Goal: Task Accomplishment & Management: Complete application form

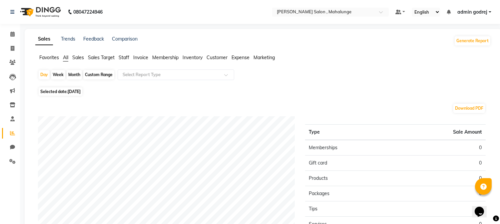
click at [69, 76] on div "Month" at bounding box center [74, 74] width 15 height 9
select select "9"
select select "2025"
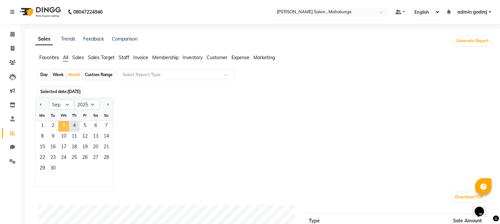
click at [66, 125] on span "3" at bounding box center [63, 126] width 11 height 11
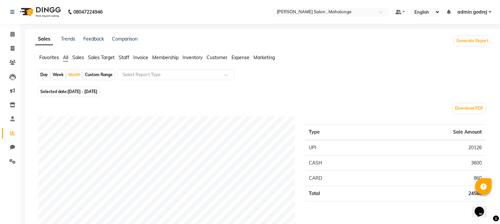
click at [127, 59] on span "Staff" at bounding box center [124, 58] width 11 height 6
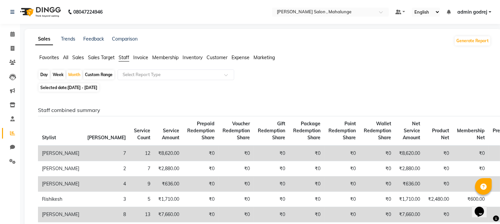
click at [43, 75] on div "Day" at bounding box center [44, 74] width 11 height 9
click at [78, 74] on div "Month" at bounding box center [74, 74] width 15 height 9
select select "9"
select select "2025"
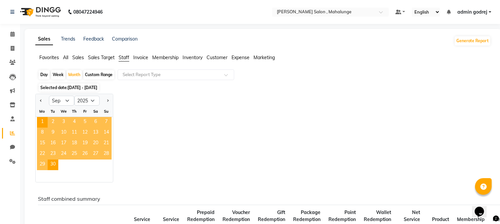
click at [65, 57] on span "All" at bounding box center [65, 58] width 5 height 6
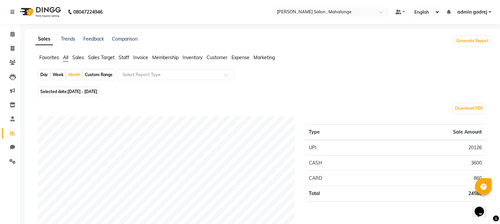
click at [42, 77] on div "Day" at bounding box center [44, 74] width 11 height 9
click at [42, 74] on div "Day" at bounding box center [44, 74] width 11 height 9
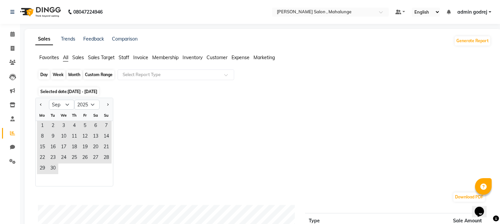
click at [42, 74] on div "Day" at bounding box center [44, 74] width 11 height 9
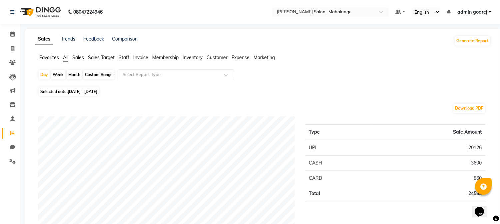
click at [58, 77] on div "Week" at bounding box center [58, 74] width 14 height 9
click at [73, 77] on div "Month" at bounding box center [74, 74] width 15 height 9
select select "9"
select select "2025"
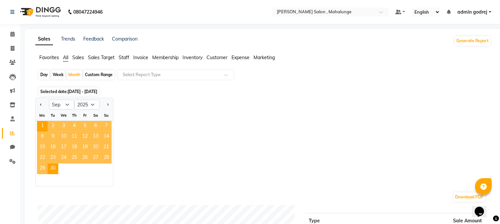
click at [43, 76] on div "Day" at bounding box center [44, 74] width 11 height 9
select select "9"
select select "2025"
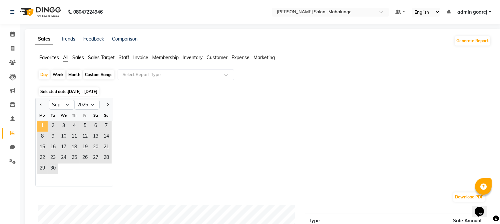
click at [44, 124] on span "1" at bounding box center [42, 126] width 11 height 11
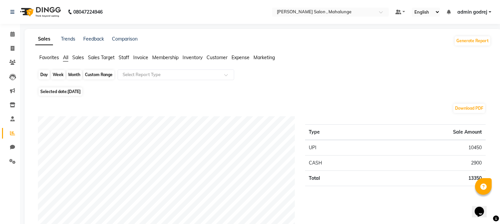
click at [39, 76] on div "Day" at bounding box center [44, 74] width 11 height 9
select select "9"
select select "2025"
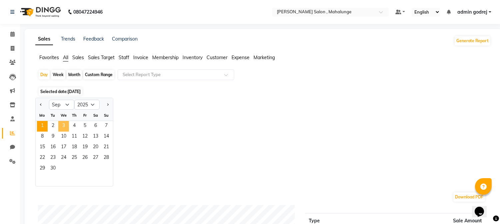
click at [67, 124] on span "3" at bounding box center [63, 126] width 11 height 11
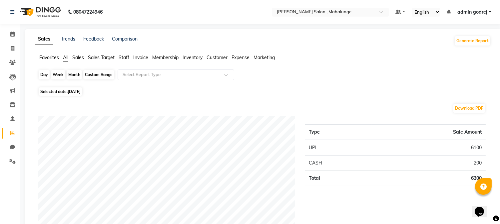
click at [44, 77] on div "Day" at bounding box center [44, 74] width 11 height 9
select select "9"
select select "2025"
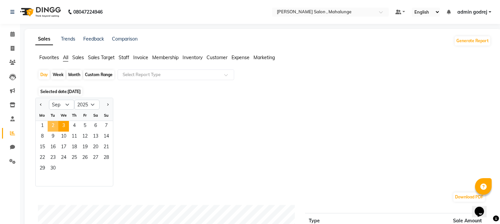
click at [51, 126] on span "2" at bounding box center [53, 126] width 11 height 11
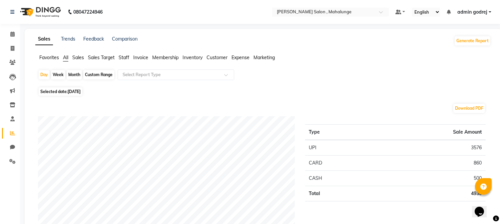
click at [124, 57] on span "Staff" at bounding box center [124, 58] width 11 height 6
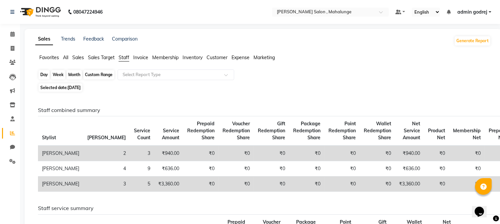
click at [47, 75] on div "Day" at bounding box center [44, 74] width 11 height 9
select select "9"
select select "2025"
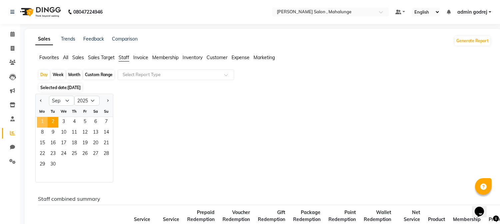
click at [40, 119] on span "1" at bounding box center [42, 122] width 11 height 11
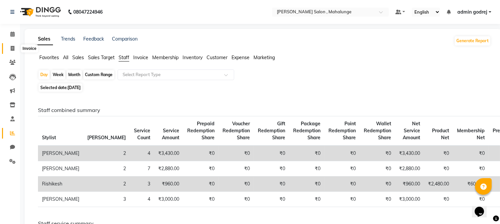
drag, startPoint x: 11, startPoint y: 45, endPoint x: 16, endPoint y: 47, distance: 5.2
click at [12, 45] on span at bounding box center [13, 49] width 12 height 8
select select "7250"
select select "service"
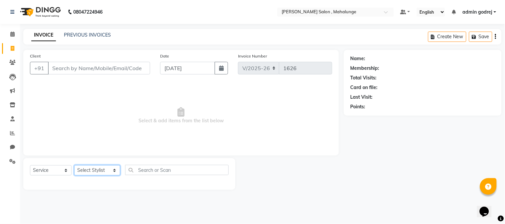
click at [91, 170] on select "Select Stylist admin godrej [PERSON_NAME] [PERSON_NAME] [PERSON_NAME] [PERSON_N…" at bounding box center [97, 171] width 46 height 10
select select "66814"
click at [74, 166] on select "Select Stylist admin godrej [PERSON_NAME] [PERSON_NAME] [PERSON_NAME] [PERSON_N…" at bounding box center [97, 171] width 46 height 10
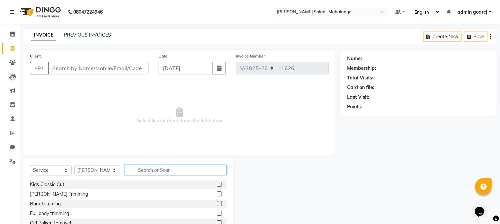
click at [159, 170] on input "text" at bounding box center [176, 170] width 102 height 10
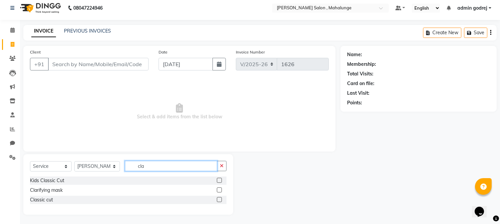
scroll to position [5, 0]
type input "cla"
click at [217, 199] on label at bounding box center [219, 199] width 5 height 5
click at [217, 199] on input "checkbox" at bounding box center [219, 199] width 4 height 4
checkbox input "true"
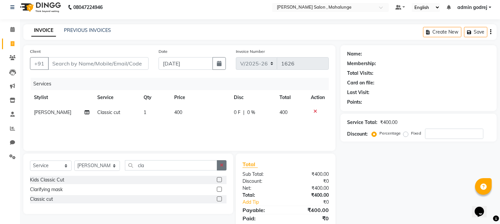
drag, startPoint x: 220, startPoint y: 165, endPoint x: 212, endPoint y: 167, distance: 7.8
click at [220, 165] on icon "button" at bounding box center [222, 165] width 4 height 5
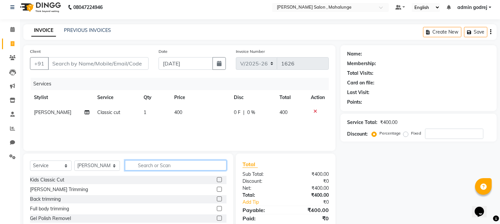
click at [204, 168] on input "text" at bounding box center [176, 166] width 102 height 10
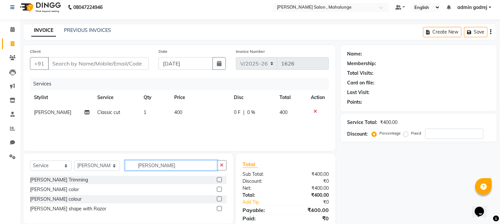
type input "[PERSON_NAME]"
click at [218, 208] on label at bounding box center [219, 208] width 5 height 5
click at [218, 208] on input "checkbox" at bounding box center [219, 209] width 4 height 4
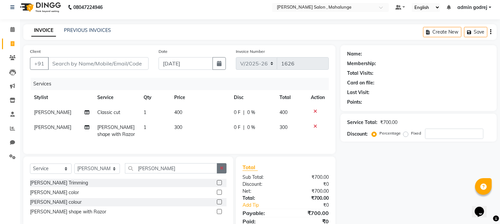
checkbox input "false"
click at [223, 169] on button "button" at bounding box center [222, 169] width 10 height 10
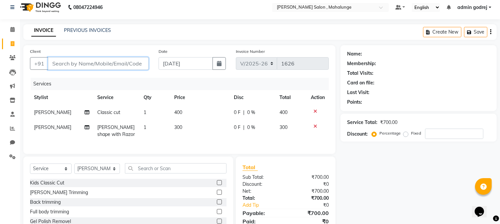
click at [90, 64] on input "Client" at bounding box center [98, 63] width 101 height 13
click at [107, 60] on input "Client" at bounding box center [98, 63] width 101 height 13
click at [115, 64] on input "Client" at bounding box center [98, 63] width 101 height 13
type input "7"
type input "0"
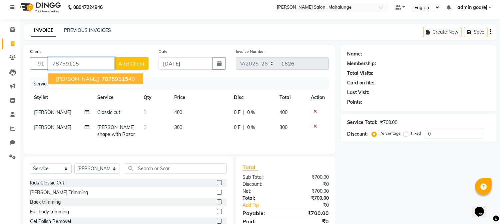
click at [111, 77] on span "78759115" at bounding box center [115, 79] width 27 height 7
type input "7875911540"
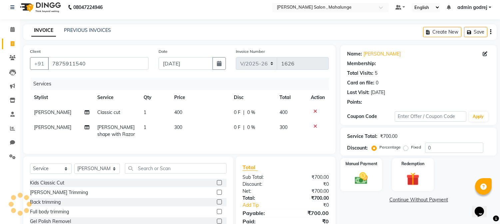
select select "1: Object"
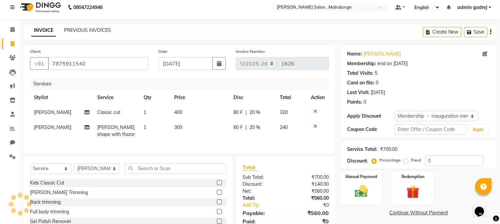
type input "20"
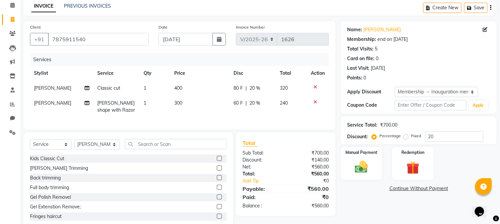
scroll to position [51, 0]
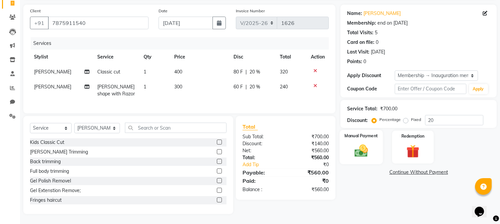
click at [363, 149] on img at bounding box center [361, 152] width 22 height 16
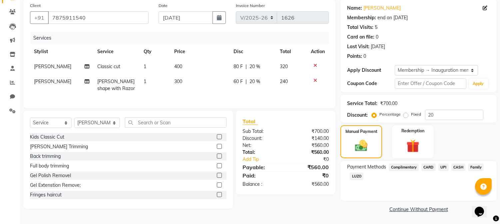
click at [444, 165] on span "UPI" at bounding box center [443, 168] width 10 height 8
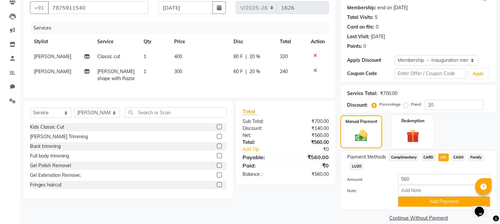
scroll to position [69, 0]
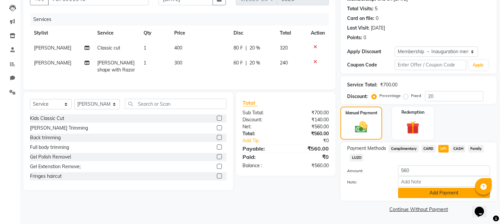
click at [417, 193] on button "Add Payment" at bounding box center [444, 193] width 92 height 10
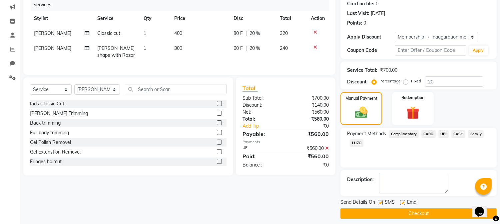
scroll to position [88, 0]
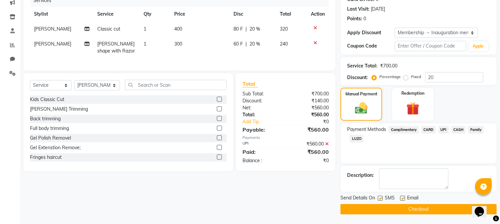
click at [410, 208] on button "Checkout" at bounding box center [418, 209] width 156 height 10
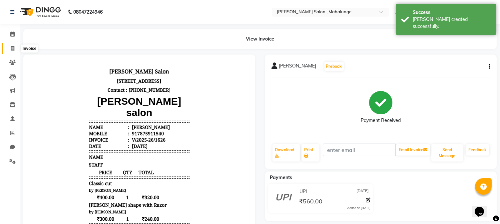
click at [11, 47] on icon at bounding box center [13, 48] width 4 height 5
select select "service"
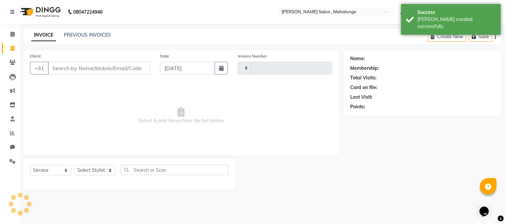
type input "1627"
select select "7250"
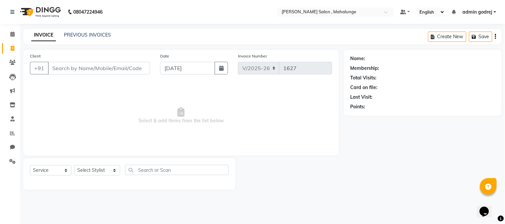
drag, startPoint x: 341, startPoint y: 184, endPoint x: 297, endPoint y: 135, distance: 65.6
click at [341, 182] on div at bounding box center [289, 175] width 109 height 32
click at [15, 31] on span at bounding box center [13, 35] width 12 height 8
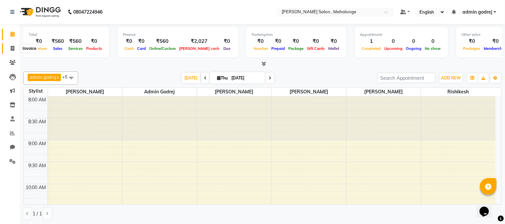
click at [12, 48] on icon at bounding box center [13, 48] width 4 height 5
select select "7250"
select select "service"
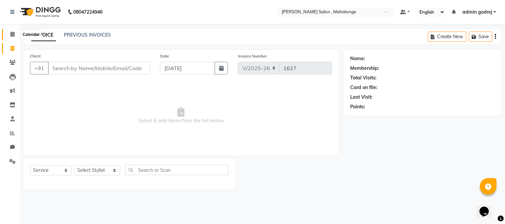
click at [14, 33] on span at bounding box center [13, 35] width 12 height 8
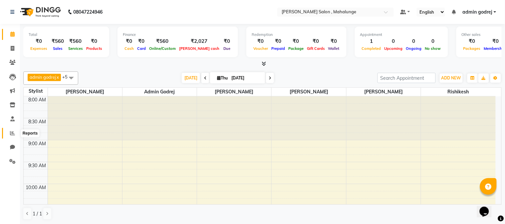
click at [12, 133] on icon at bounding box center [12, 133] width 5 height 5
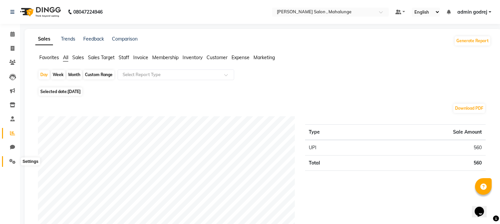
click at [14, 162] on icon at bounding box center [12, 161] width 6 height 5
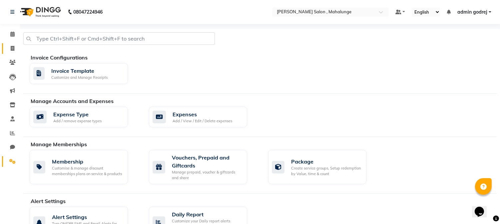
click at [12, 52] on link "Invoice" at bounding box center [10, 48] width 16 height 11
select select "7250"
select select "service"
